Goal: Task Accomplishment & Management: Use online tool/utility

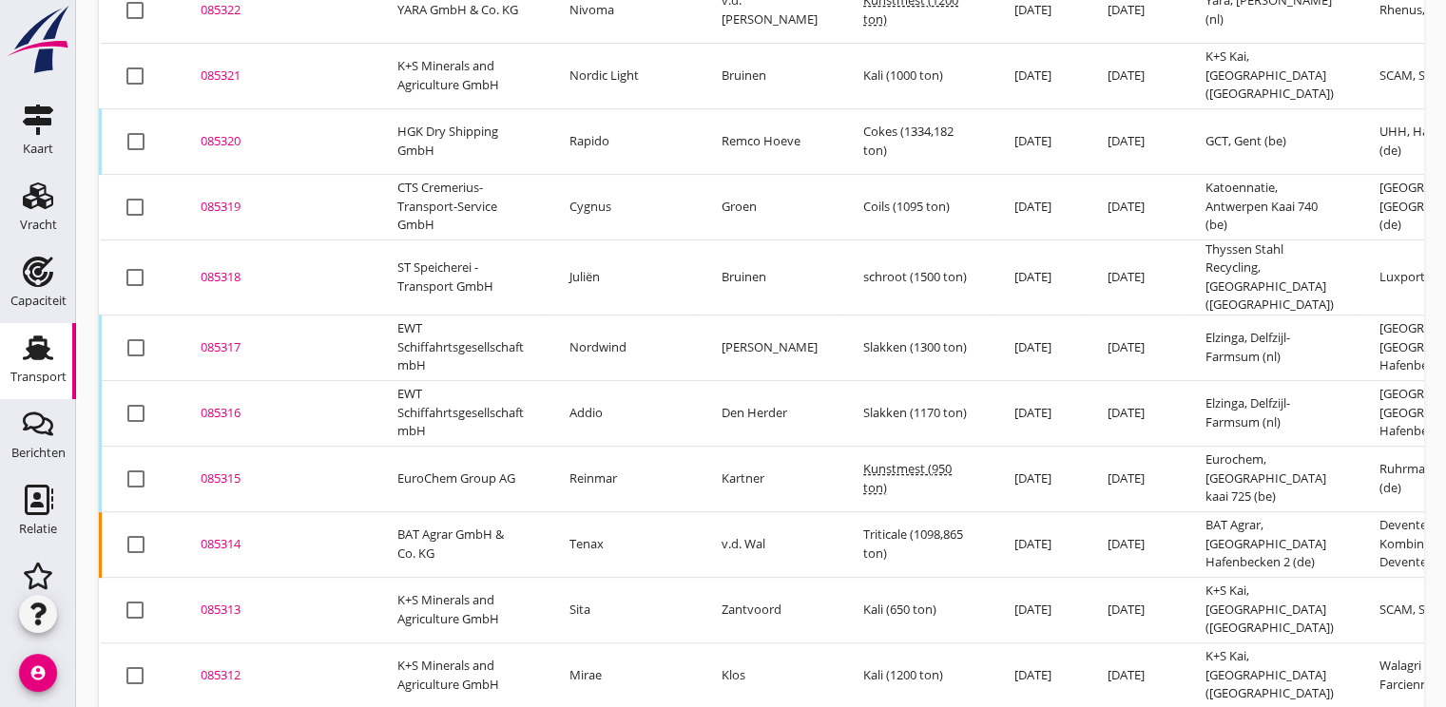
scroll to position [891, 0]
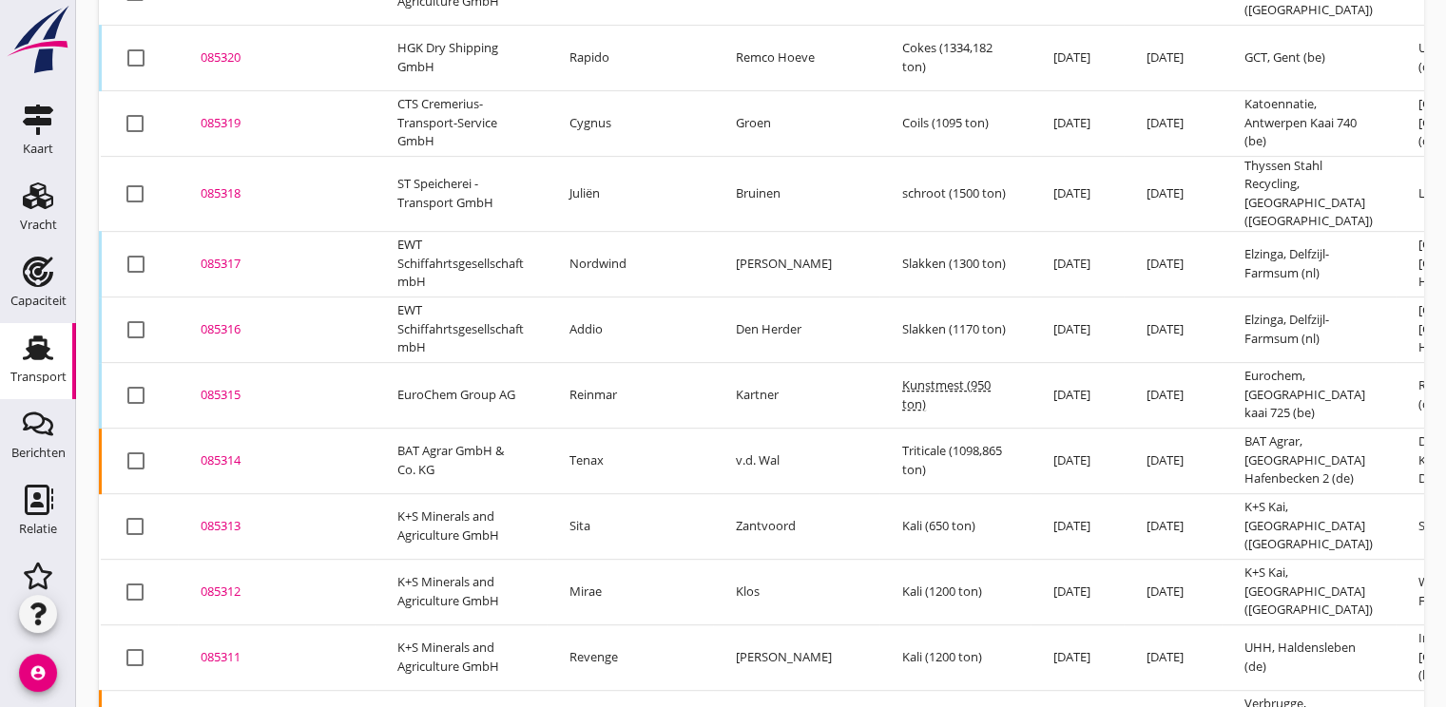
click at [219, 452] on div "085314" at bounding box center [276, 461] width 151 height 19
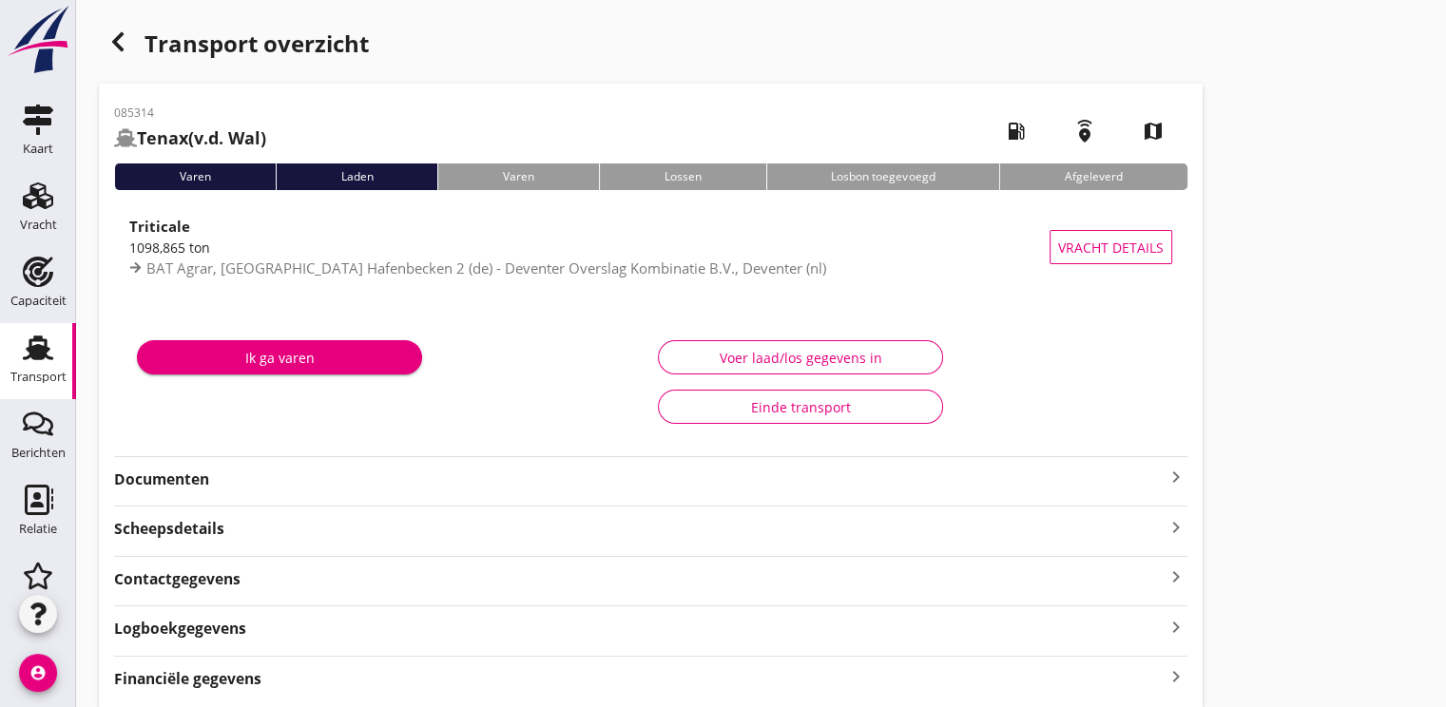
scroll to position [68, 0]
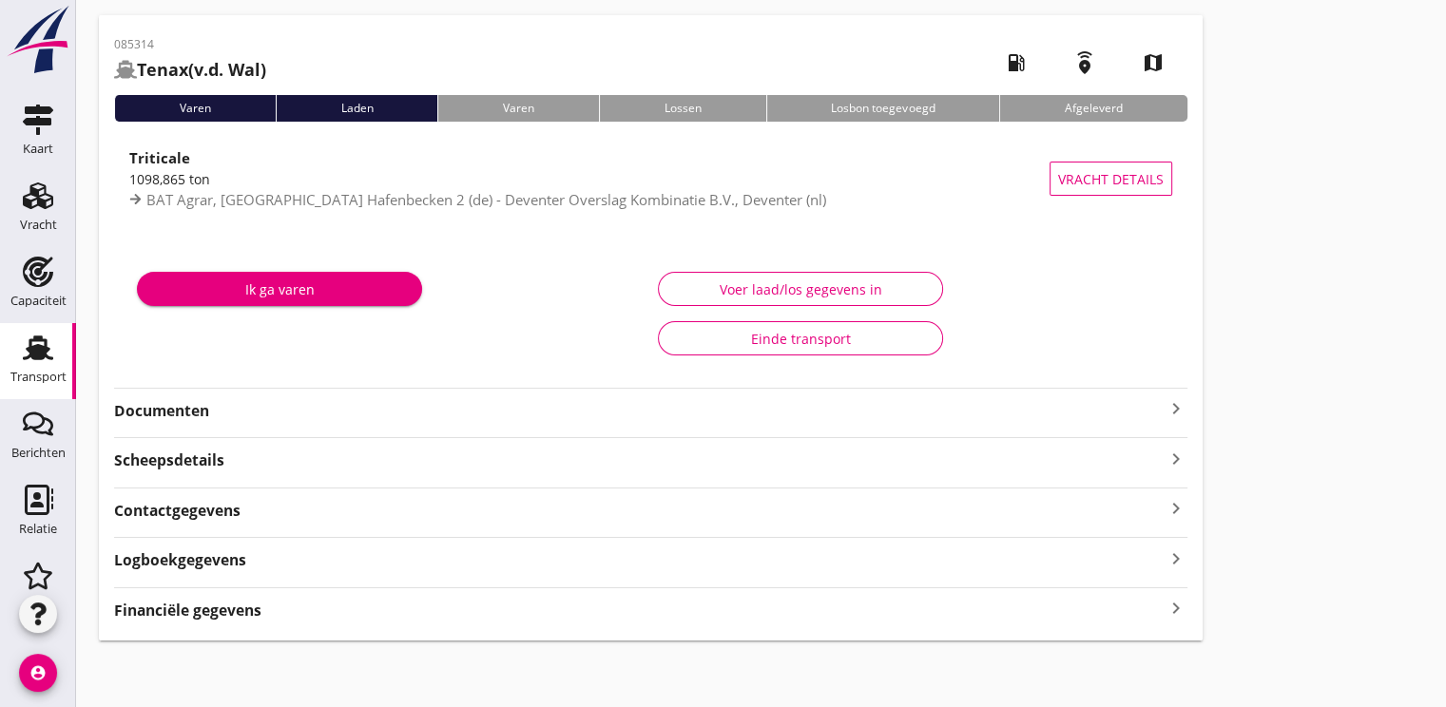
click at [228, 608] on strong "Financiële gegevens" at bounding box center [187, 611] width 147 height 22
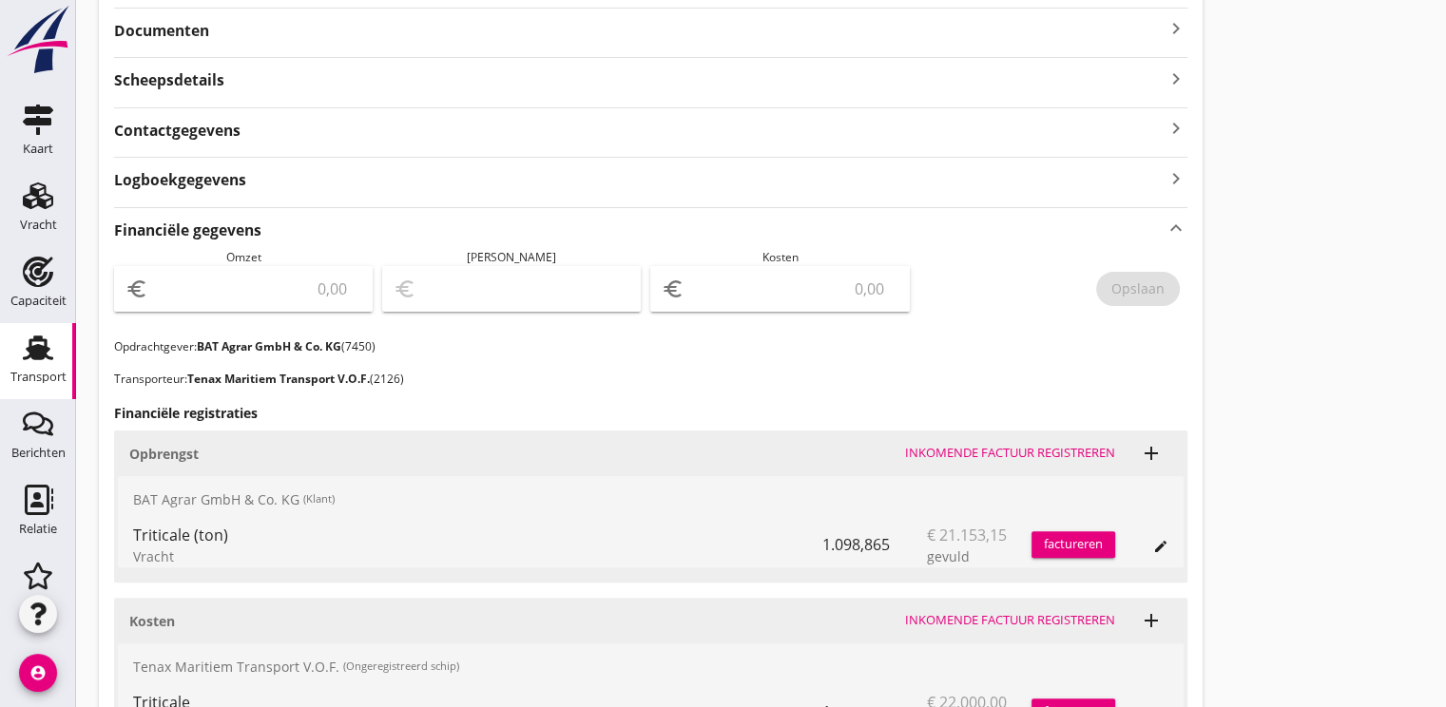
scroll to position [544, 0]
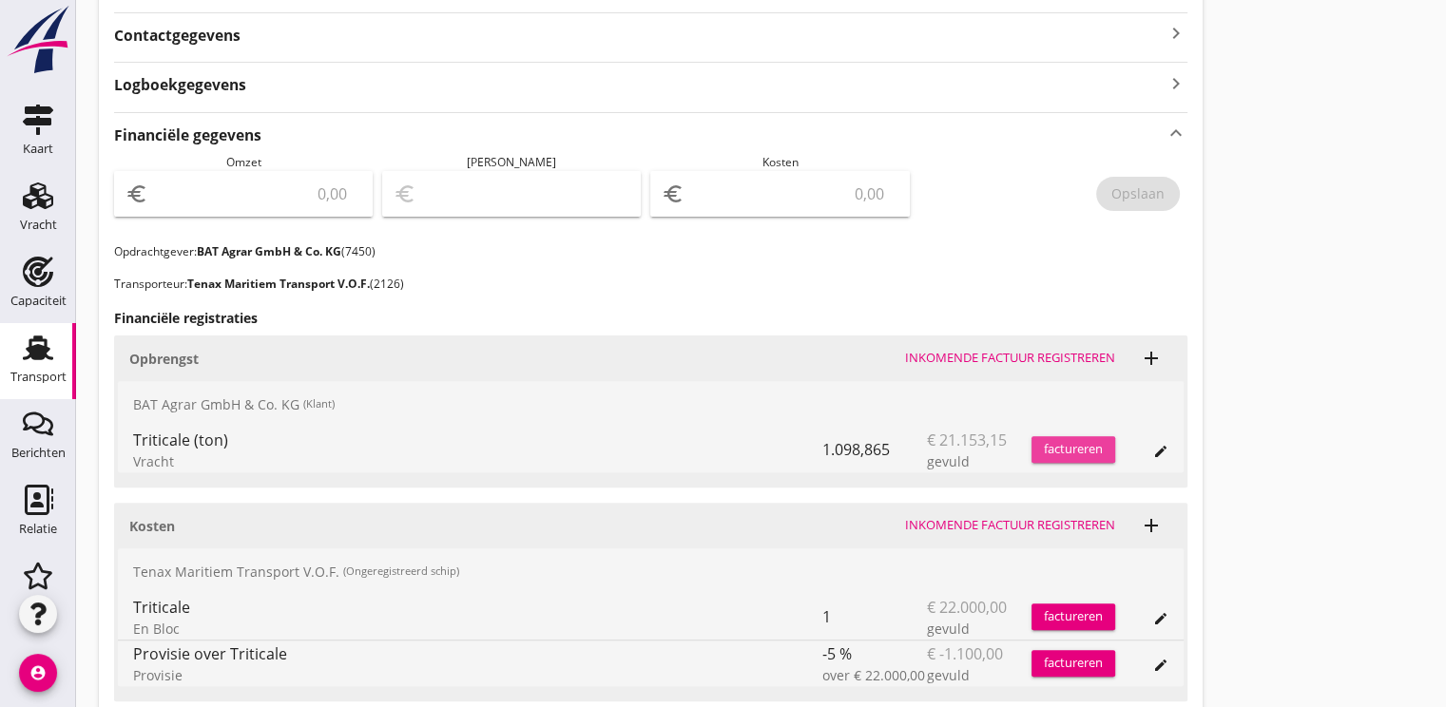
click at [1095, 445] on div "factureren" at bounding box center [1074, 449] width 84 height 19
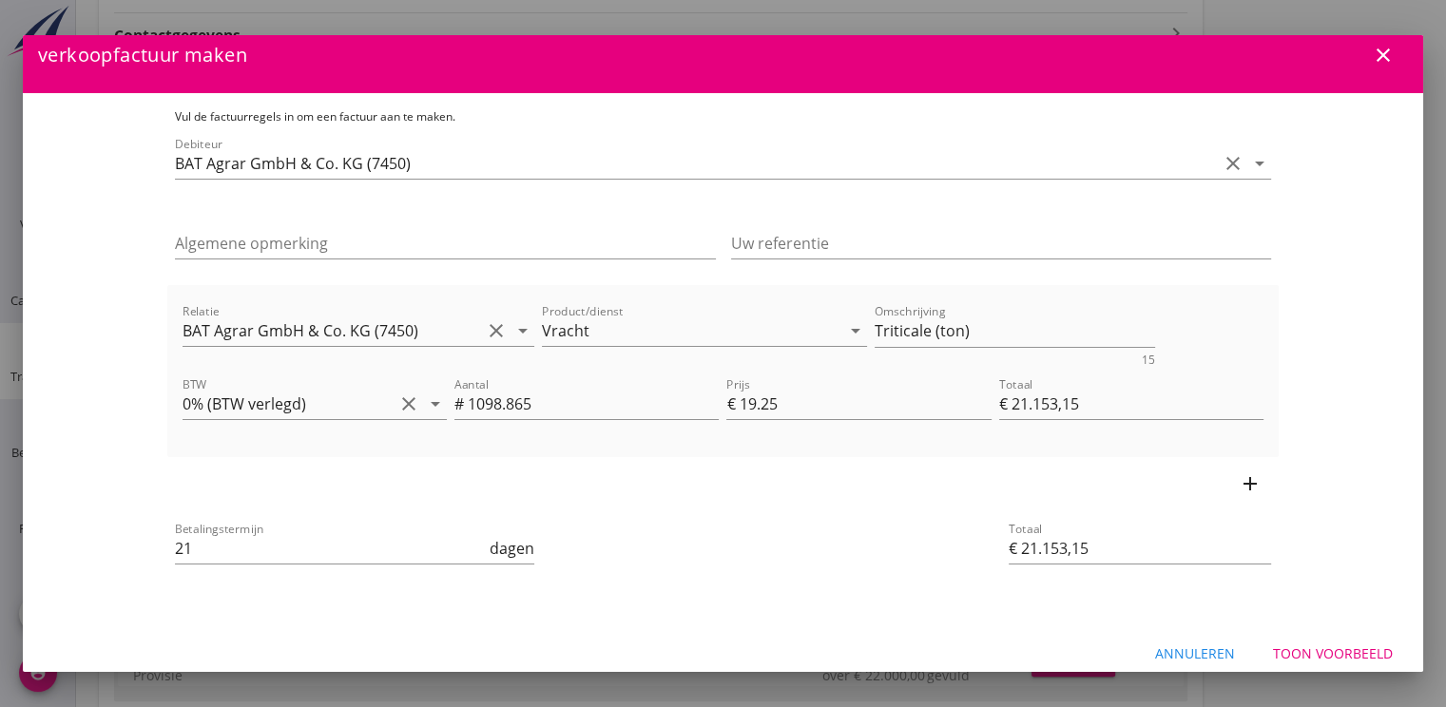
scroll to position [34, 0]
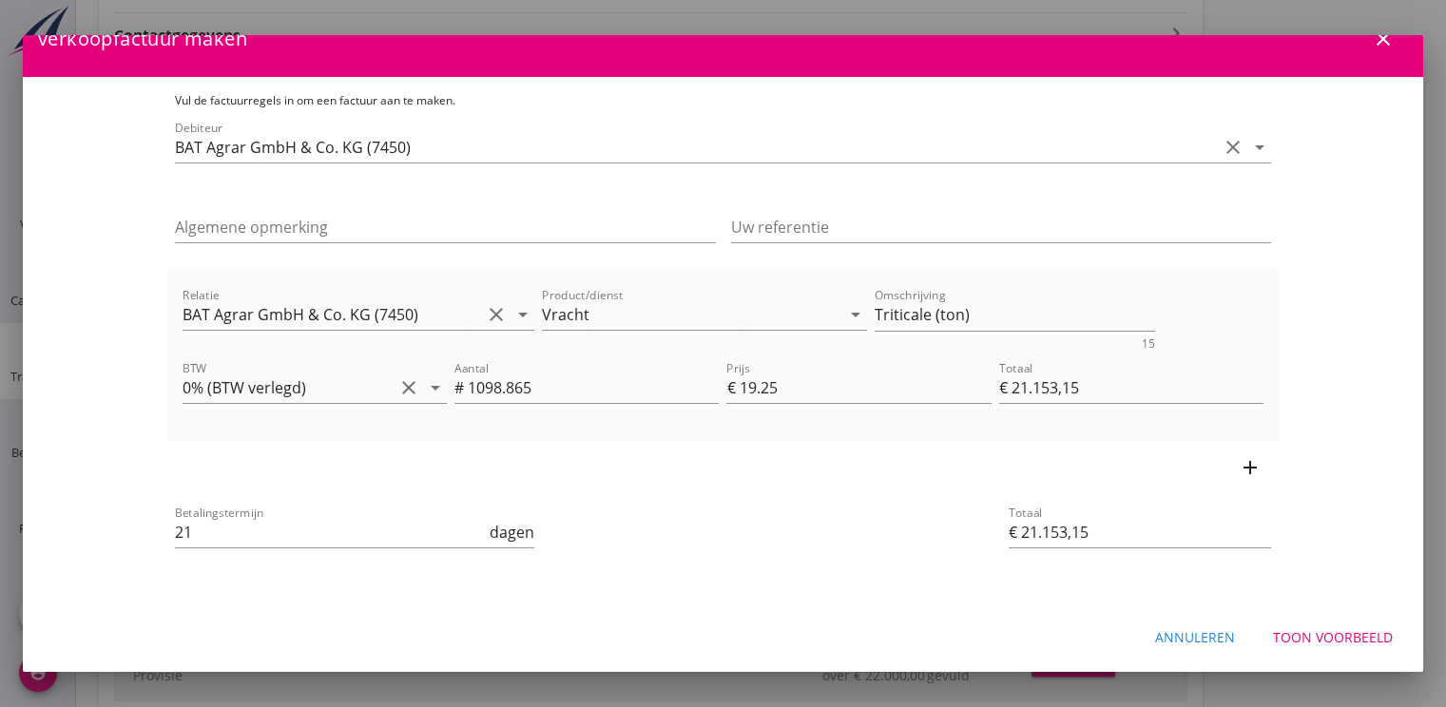
click at [1311, 633] on div "Toon voorbeeld" at bounding box center [1333, 637] width 120 height 20
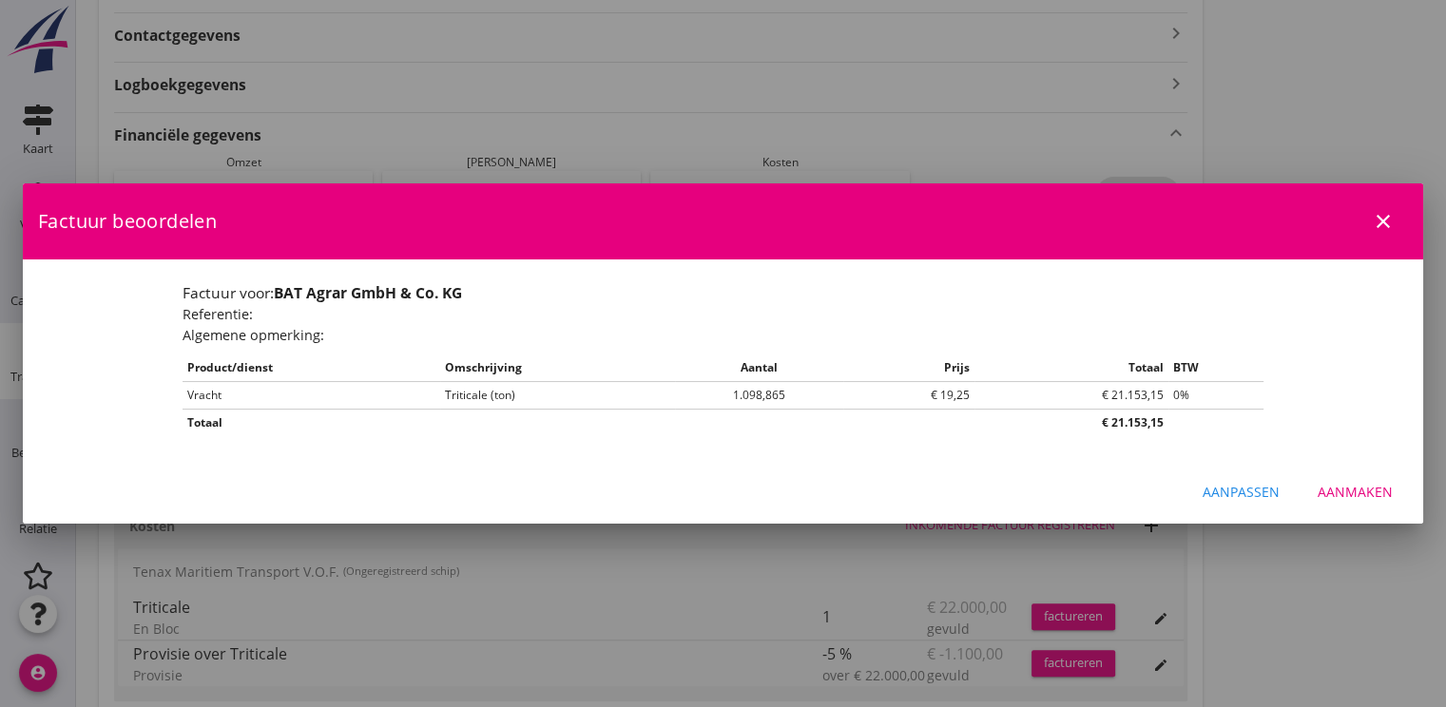
scroll to position [0, 0]
click at [1363, 492] on div "Aanmaken" at bounding box center [1355, 492] width 75 height 20
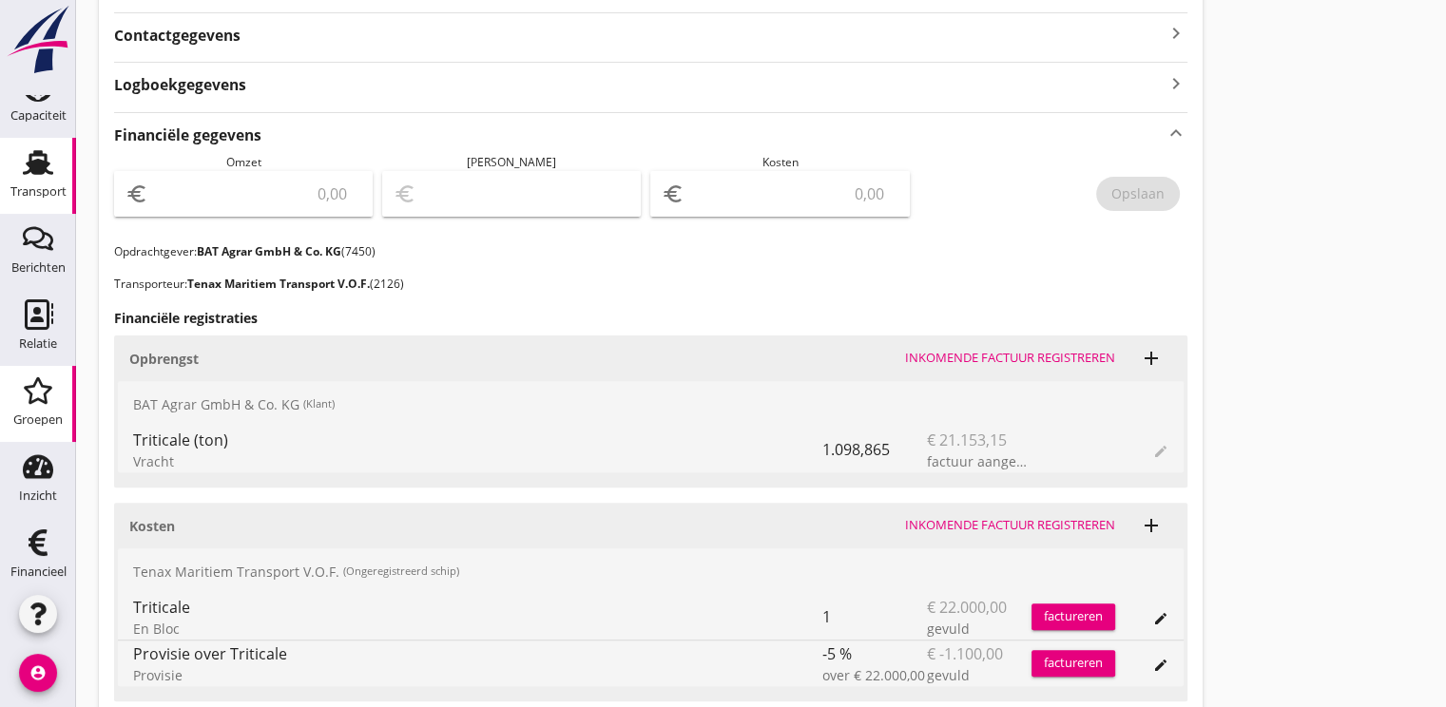
scroll to position [194, 0]
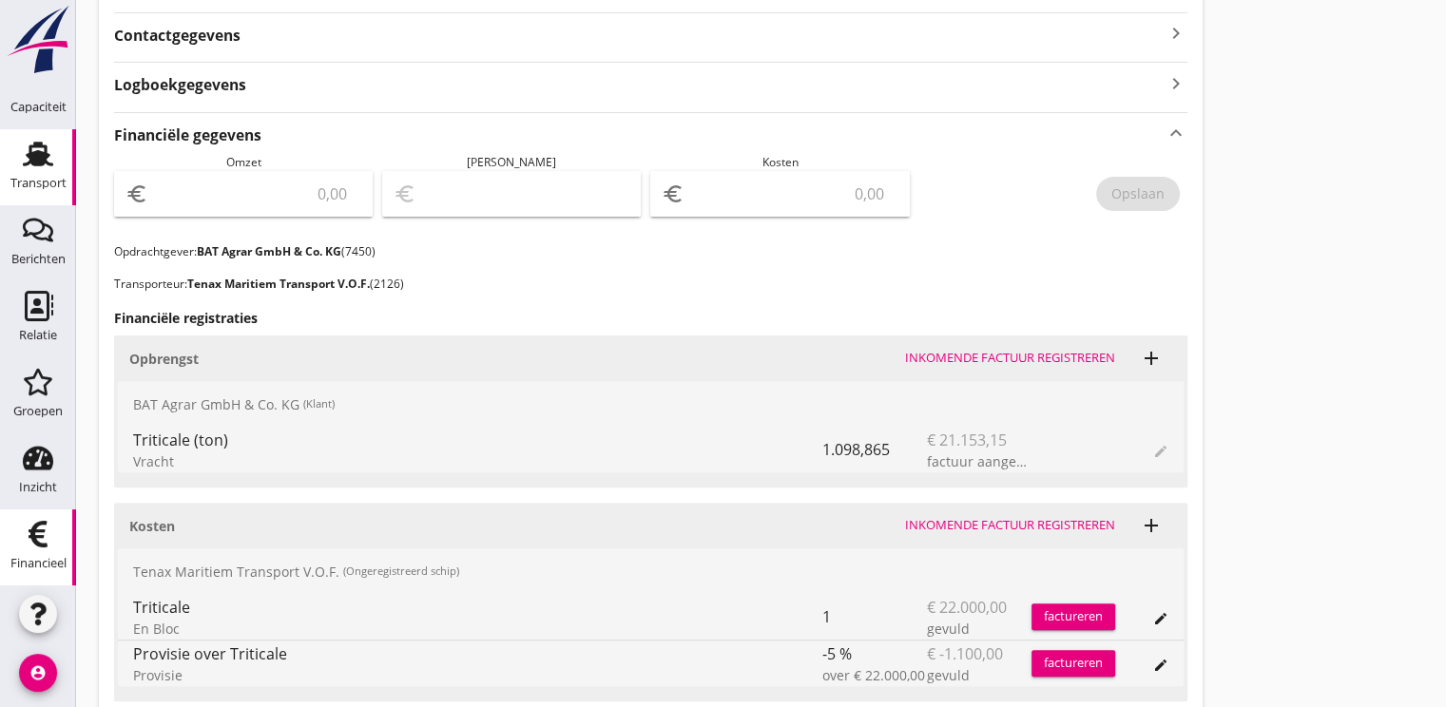
click at [34, 551] on div "Financieel" at bounding box center [38, 563] width 56 height 27
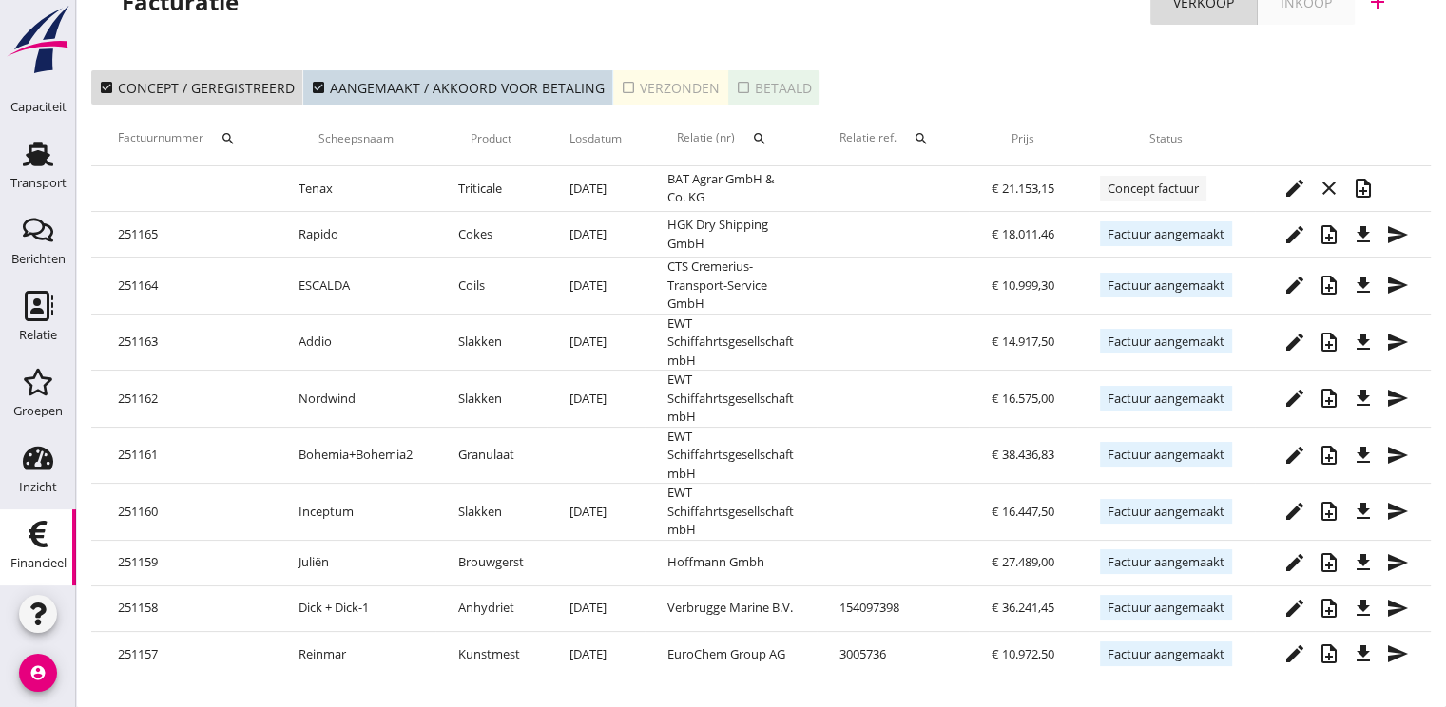
scroll to position [0, 214]
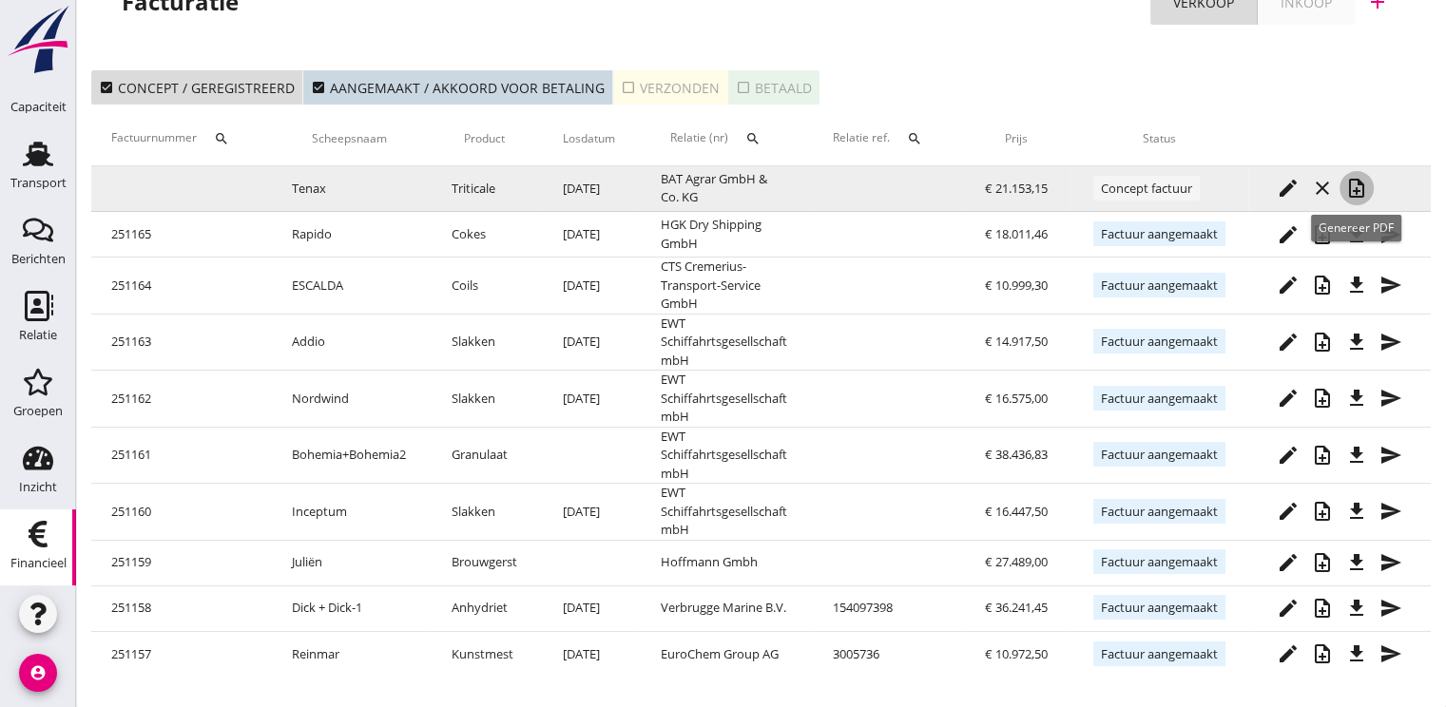
click at [1362, 186] on icon "note_add" at bounding box center [1356, 188] width 23 height 23
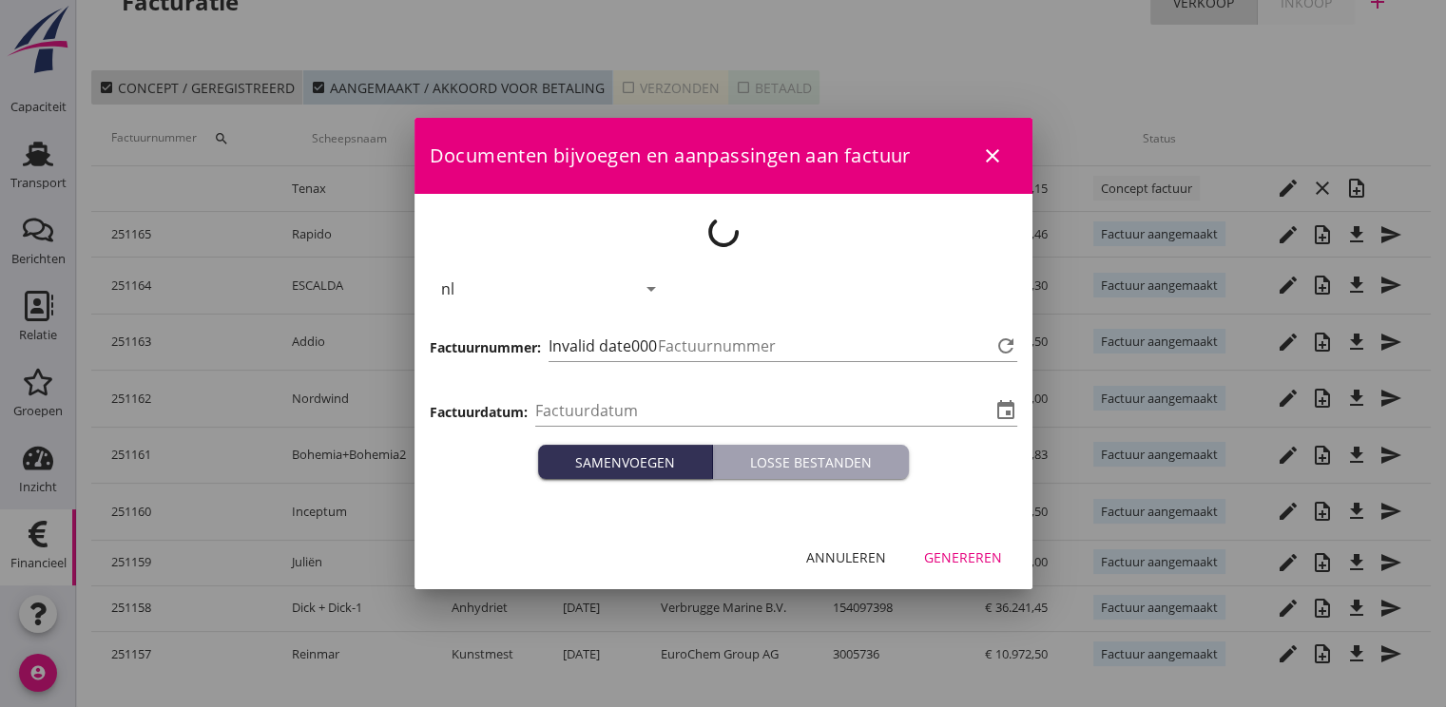
type input "[DATE]"
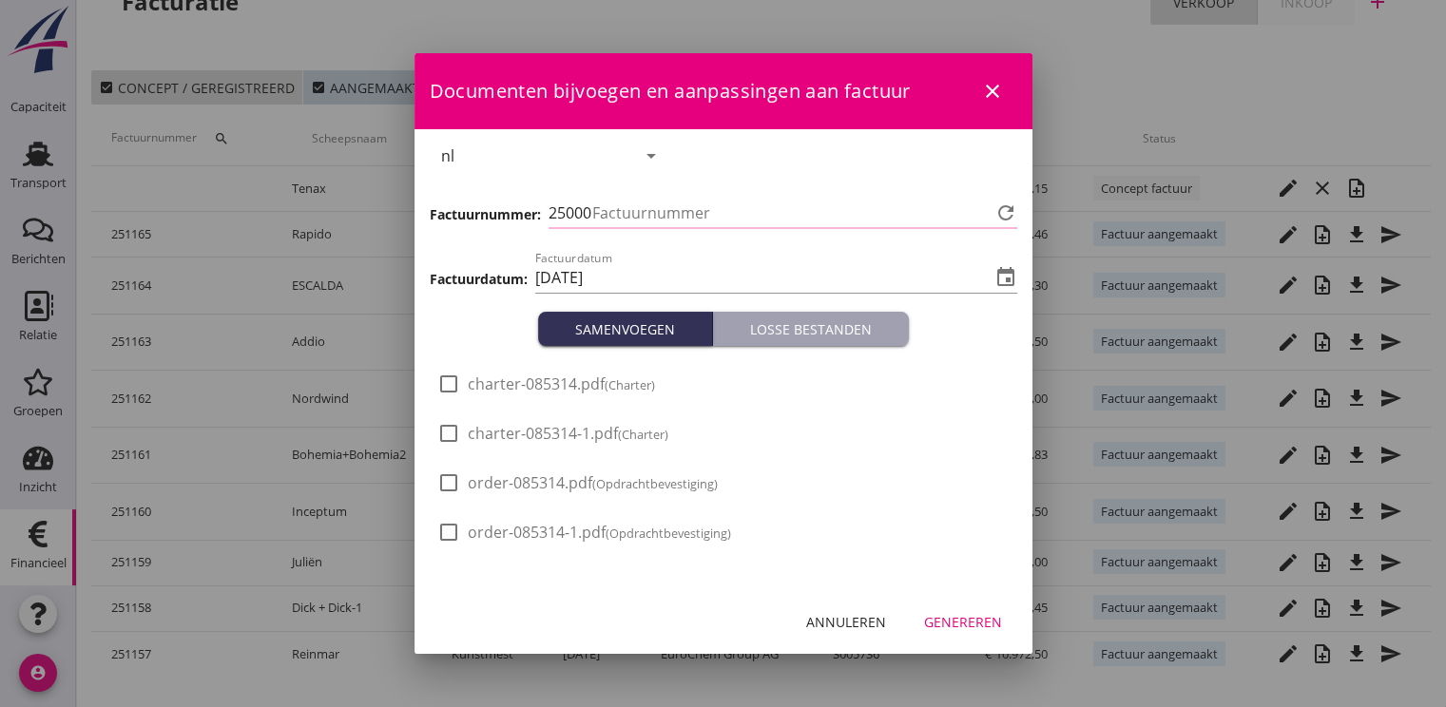
type input "1166"
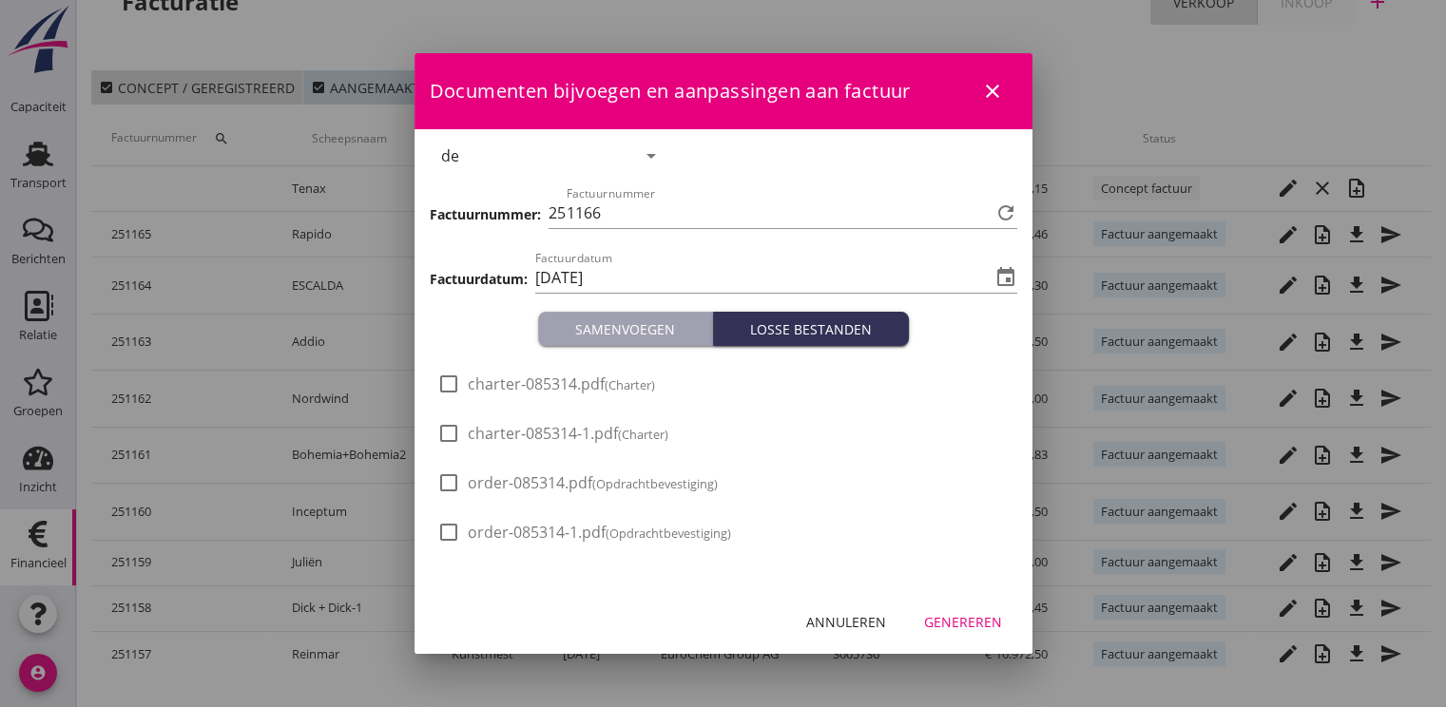
click at [958, 619] on div "Genereren" at bounding box center [963, 622] width 78 height 20
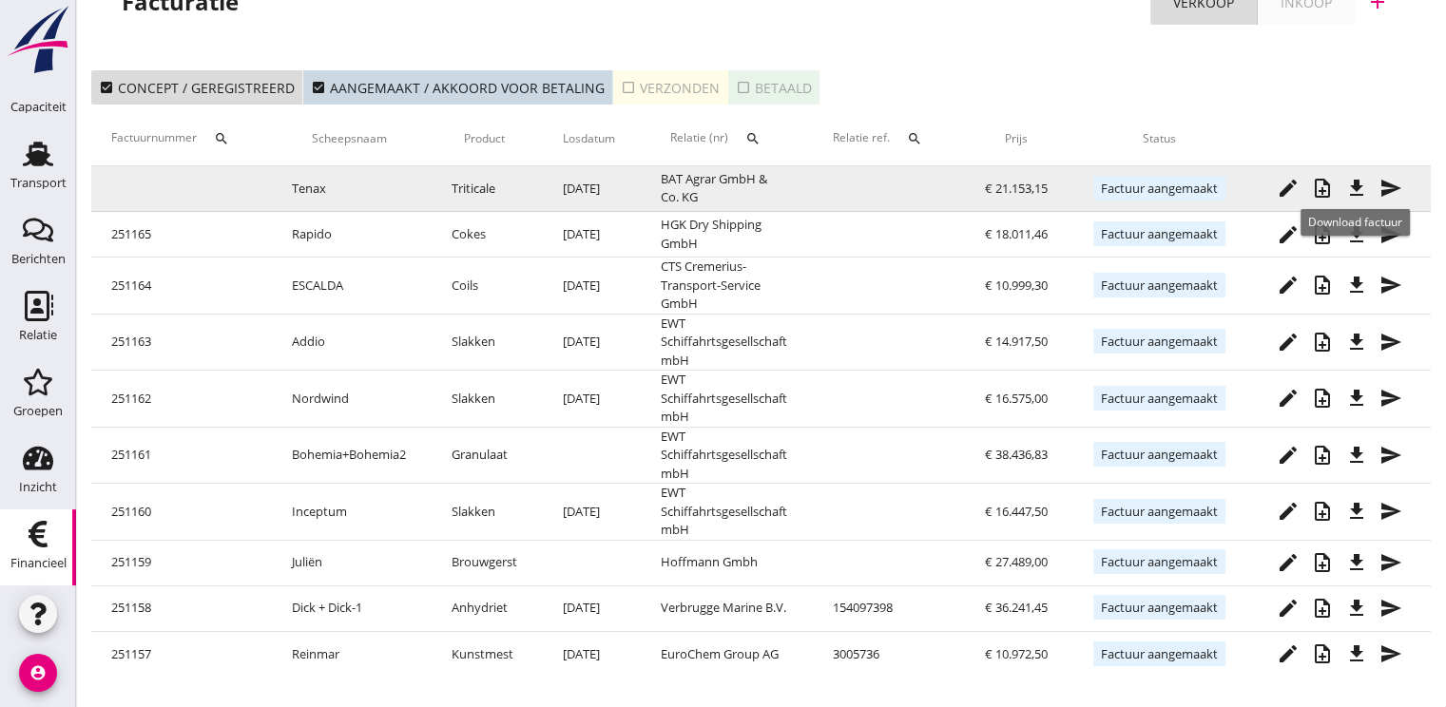
click at [1353, 177] on icon "file_download" at bounding box center [1356, 188] width 23 height 23
